Goal: Information Seeking & Learning: Learn about a topic

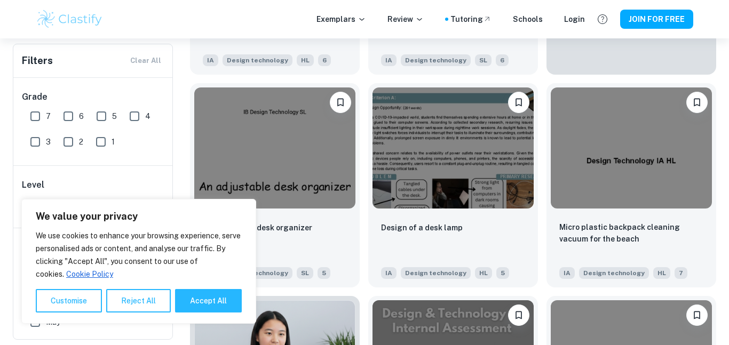
scroll to position [412, 0]
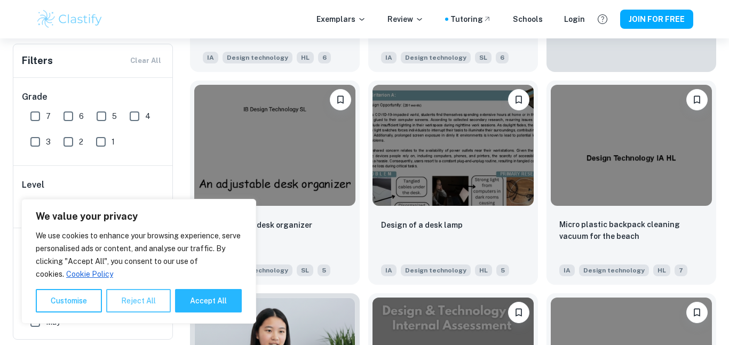
click at [146, 303] on button "Reject All" at bounding box center [138, 300] width 65 height 23
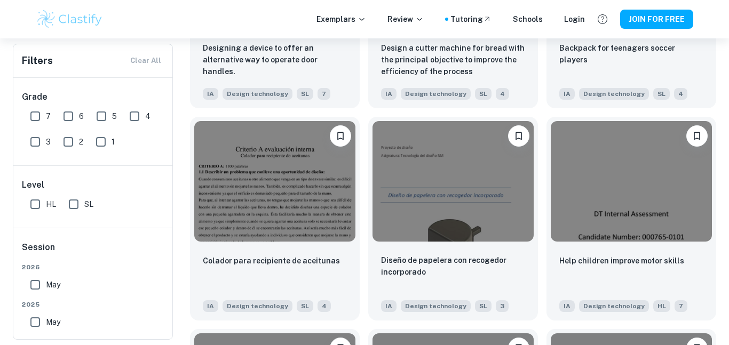
scroll to position [1018, 0]
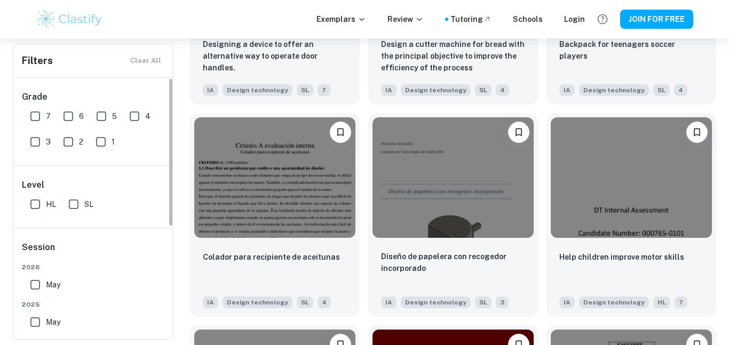
click at [41, 121] on input "7" at bounding box center [35, 116] width 21 height 21
checkbox input "true"
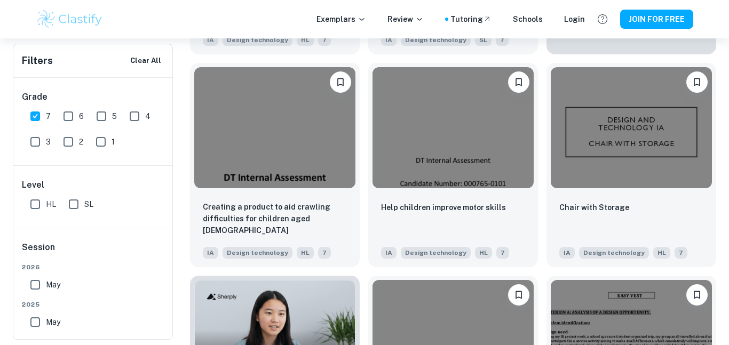
scroll to position [231, 0]
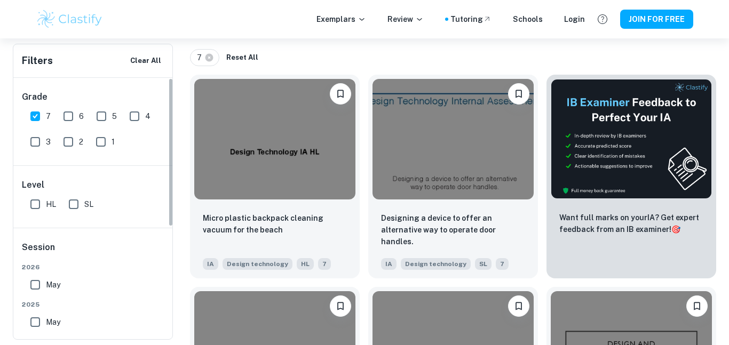
click at [65, 198] on input "SL" at bounding box center [73, 204] width 21 height 21
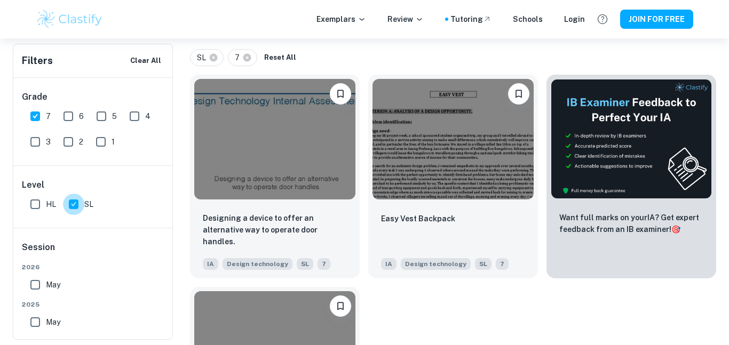
click at [71, 201] on input "SL" at bounding box center [73, 204] width 21 height 21
checkbox input "false"
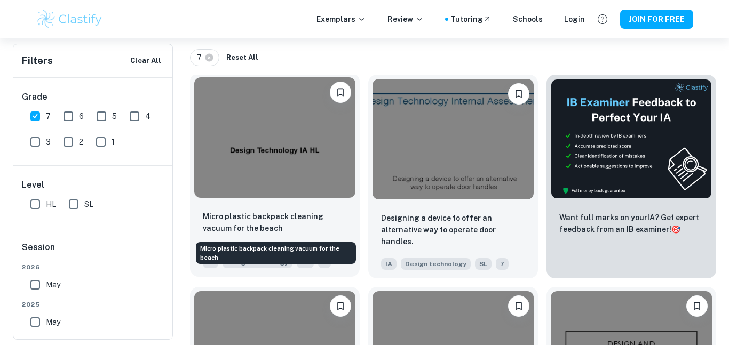
click at [309, 220] on p "Micro plastic backpack cleaning vacuum for the beach" at bounding box center [275, 222] width 144 height 23
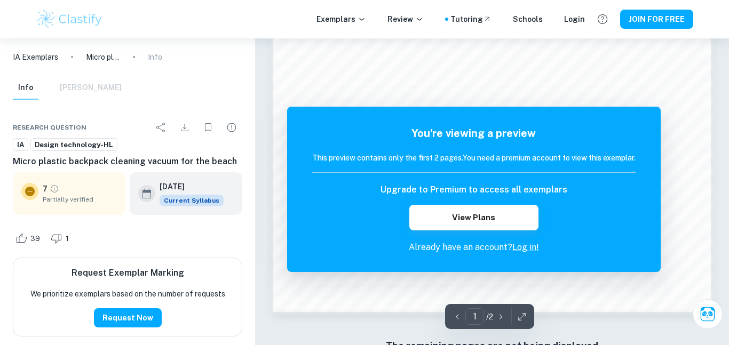
scroll to position [1017, 0]
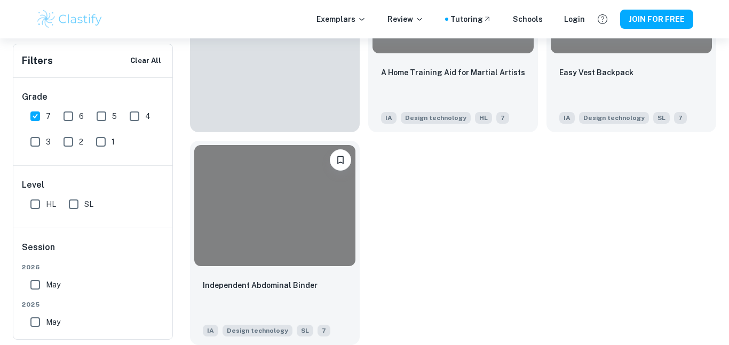
scroll to position [231, 0]
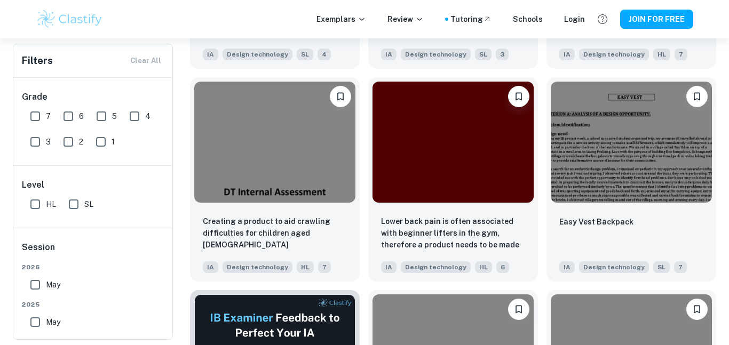
scroll to position [1268, 0]
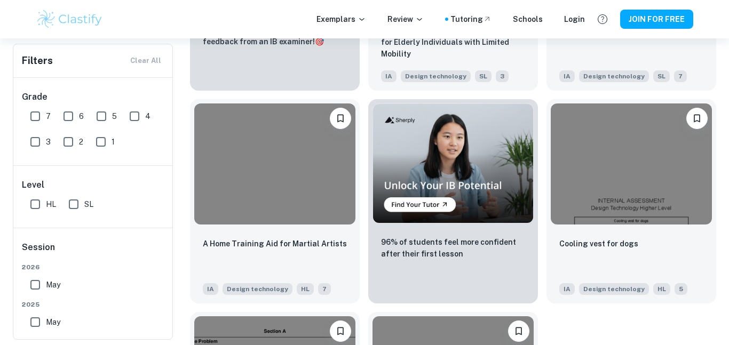
scroll to position [1671, 0]
